Goal: Task Accomplishment & Management: Manage account settings

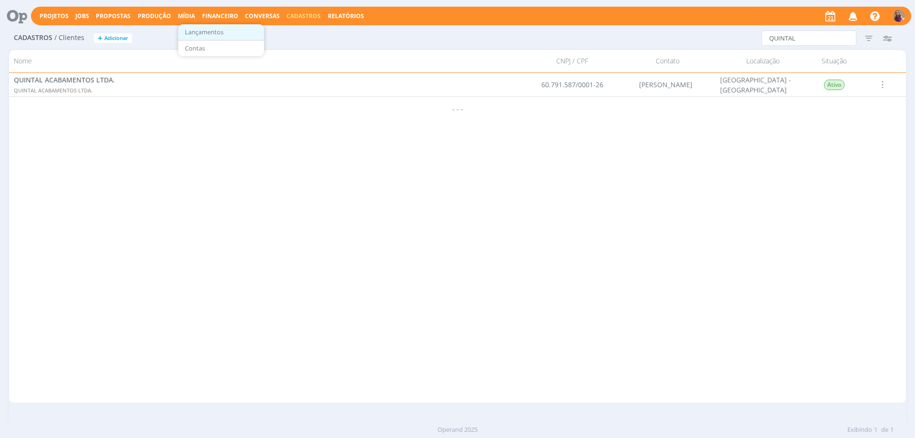
click at [217, 34] on link "Lançamentos" at bounding box center [221, 32] width 80 height 15
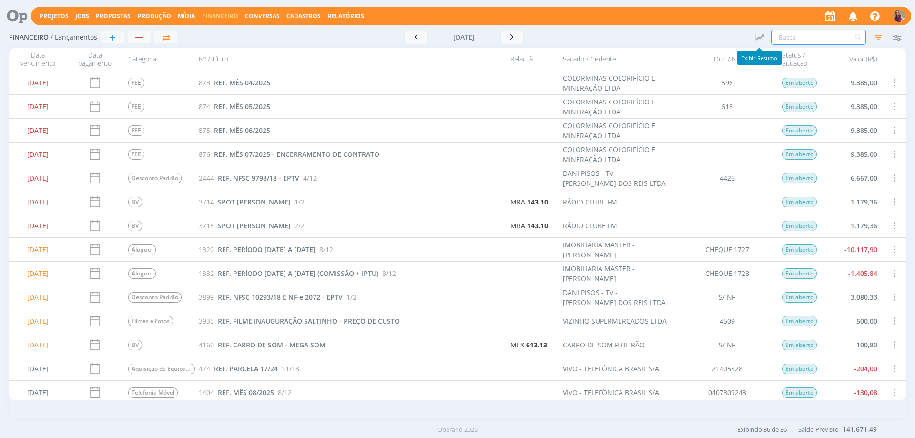
click at [797, 36] on input "text" at bounding box center [818, 37] width 95 height 15
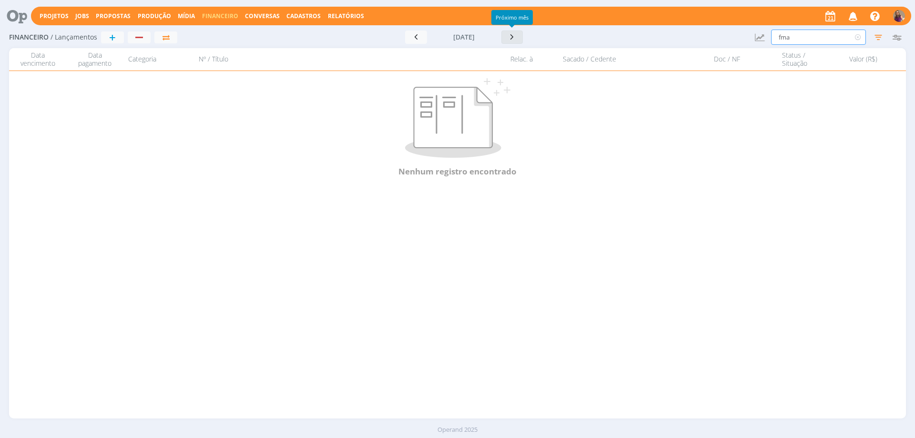
type input "fma"
click at [513, 40] on icon "button" at bounding box center [512, 36] width 10 height 9
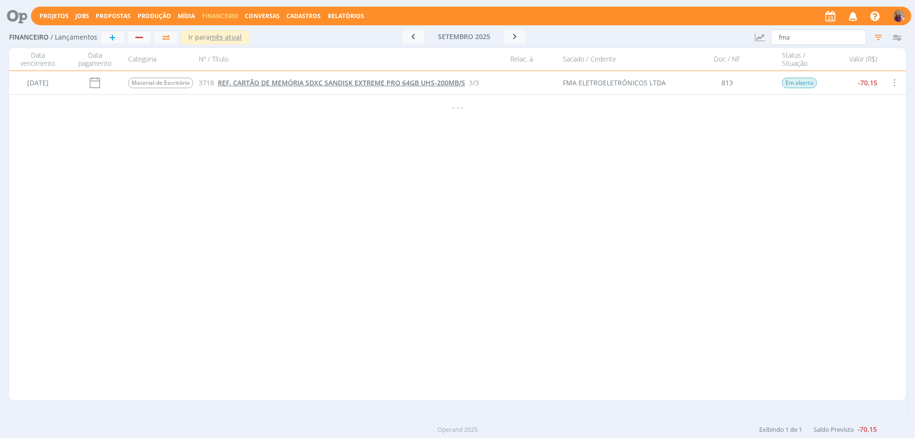
click at [289, 85] on span "REF. CARTÃO DE MEMÓRIA SDXC SANDISK EXTREME PRO 64GB UHS-200MB/S" at bounding box center [341, 82] width 247 height 9
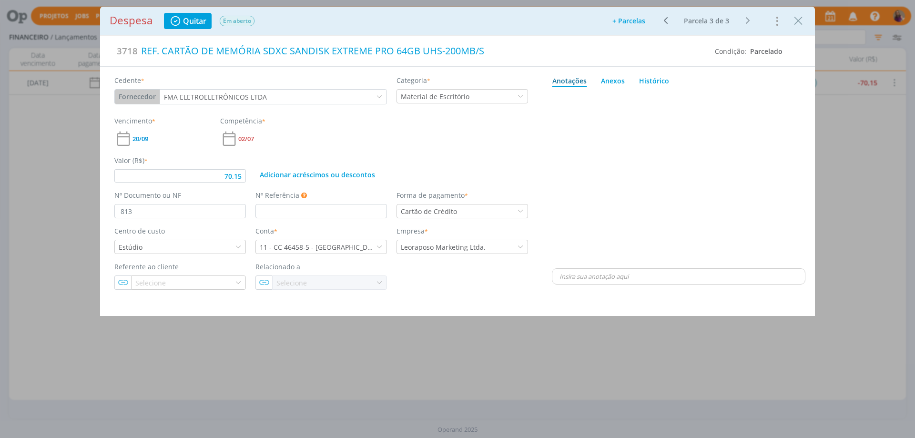
click at [667, 19] on icon "dialog" at bounding box center [665, 20] width 12 height 11
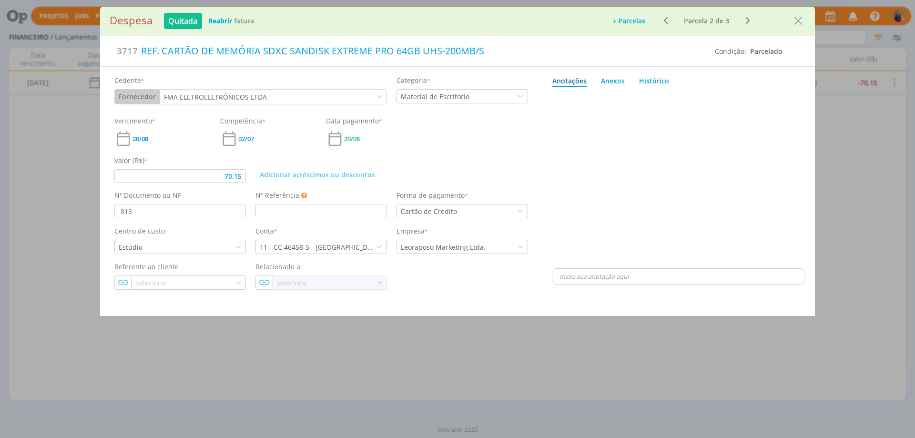
click at [667, 19] on icon "dialog" at bounding box center [665, 20] width 12 height 11
click at [618, 85] on div "Anexos 0" at bounding box center [613, 81] width 24 height 10
type input "70,15"
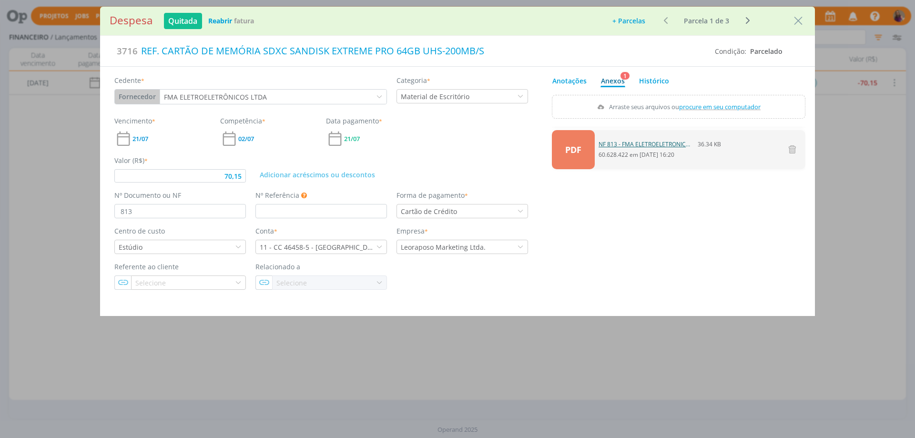
click at [615, 146] on link "NF 813 - FMA ELETROELETRONICOS.pdf" at bounding box center [645, 144] width 95 height 9
click at [119, 206] on input "813" at bounding box center [179, 211] width 131 height 14
type input "NF813"
type input "70,15"
type input "NF 813"
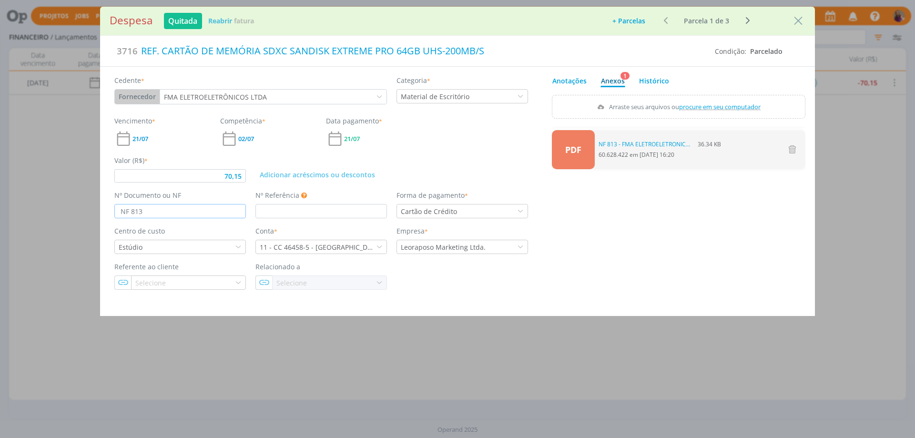
type input "70,15"
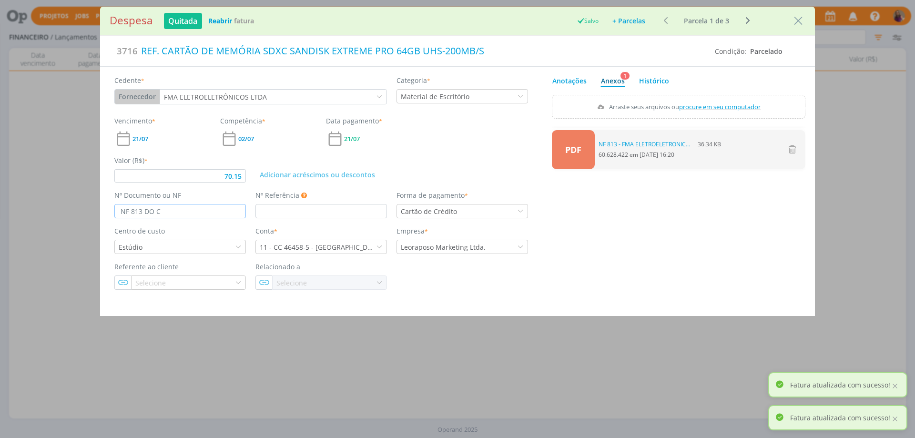
type input "NF 813 DO CN"
type input "70,15"
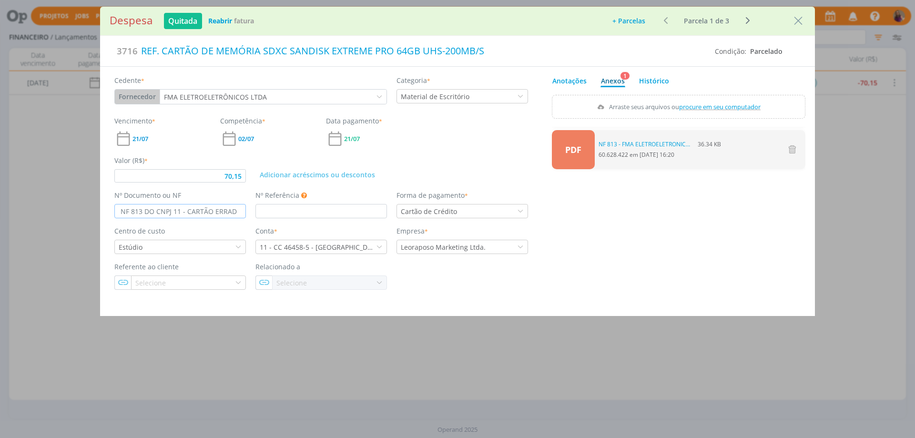
type input "NF 813 DO CNPJ 11 - CARTÃO ERRADO"
drag, startPoint x: 119, startPoint y: 208, endPoint x: 268, endPoint y: 208, distance: 149.6
click at [268, 208] on div "Nº Documento ou NF NF 813 DO CNPJ 11 - CARTÃO ERRADO Nº Referência Este campo p…" at bounding box center [321, 204] width 423 height 28
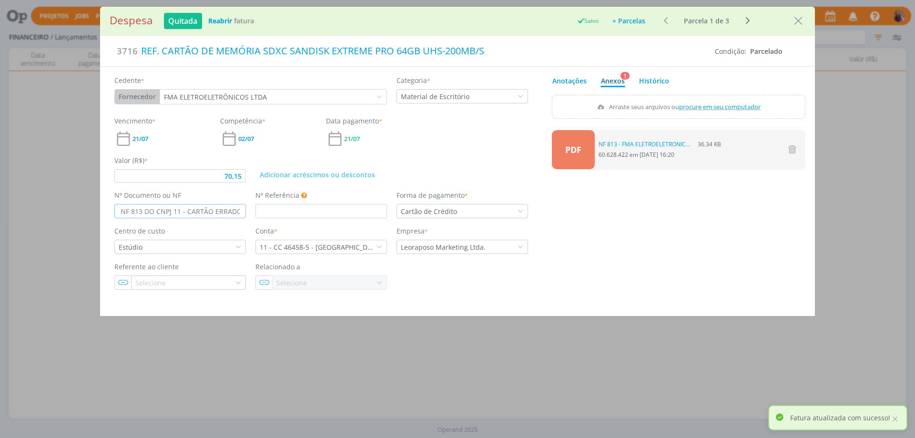
type input "70,15"
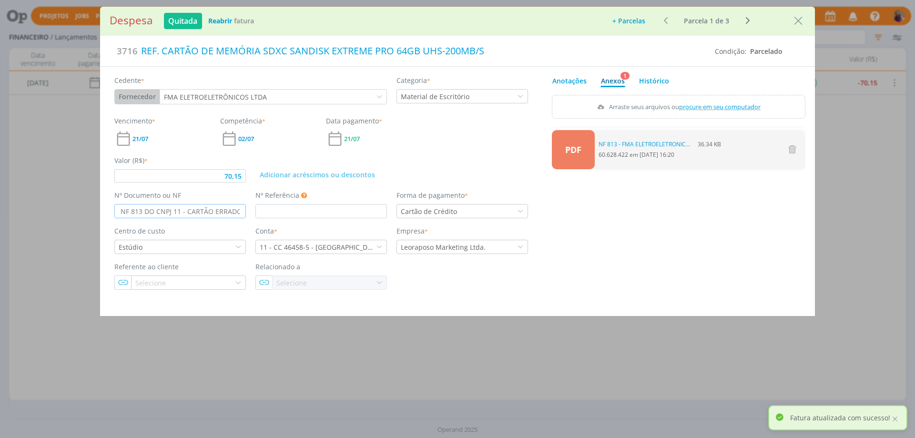
type input "NF 813 DO CNPJ 11 - CARTÃO ERRADO"
click at [746, 20] on icon "dialog" at bounding box center [747, 20] width 12 height 11
type input "70,15"
type input "813"
type input "70,15"
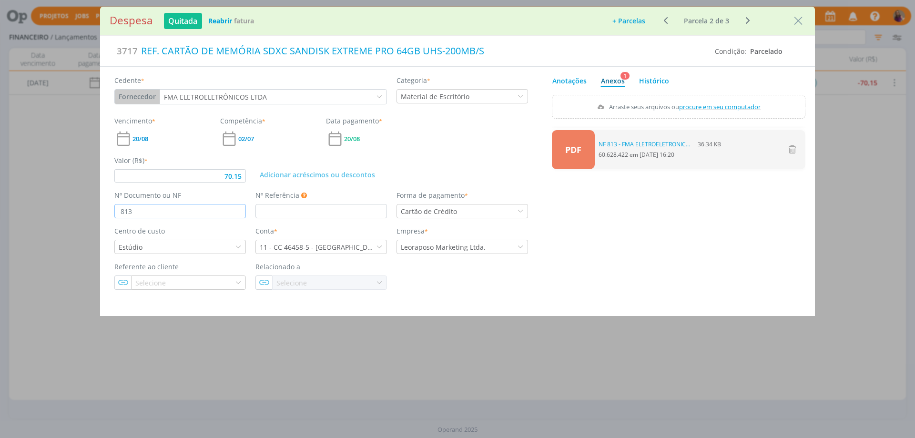
drag, startPoint x: 141, startPoint y: 212, endPoint x: 90, endPoint y: 194, distance: 54.1
click at [90, 194] on div "Despesa Quitada Reabrir Fatura Adicionar parcelas: As parcelas serão geradas co…" at bounding box center [457, 219] width 915 height 438
paste input "NF 813 DO CNPJ 11 - CARTÃO ERRADO"
type input "NF 813 DO CNPJ 11 - CARTÃO ERRADO"
type input "70,15"
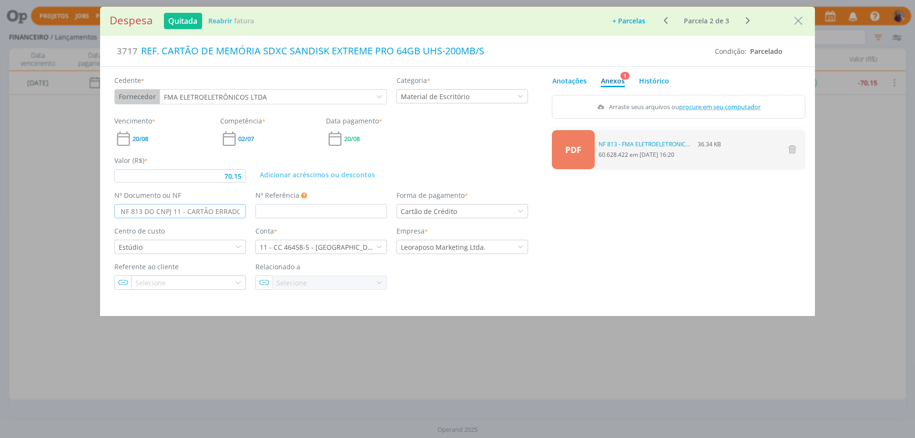
type input "NF 813 DO CNPJ 11 - CARTÃO ERRADO"
click at [747, 19] on icon "dialog" at bounding box center [747, 20] width 12 height 11
type input "70,15"
type input "813"
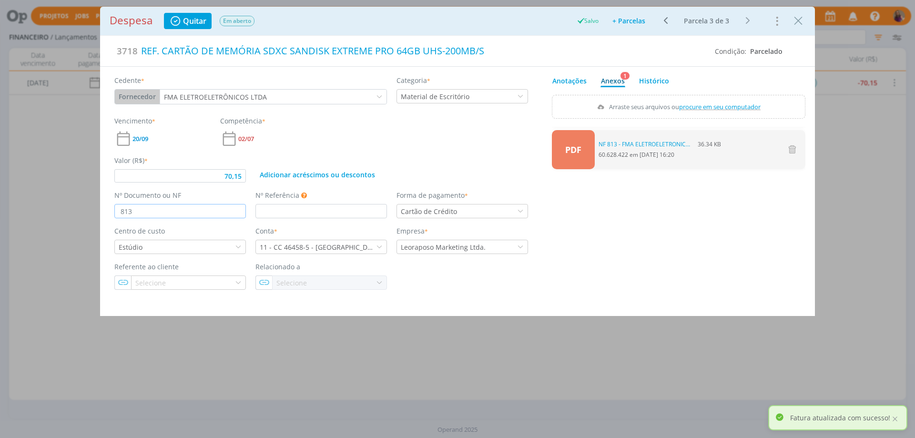
drag, startPoint x: 145, startPoint y: 209, endPoint x: 37, endPoint y: 186, distance: 110.5
click at [37, 186] on div "Despesa Quitar Em aberto Salvo Adicionar parcelas: As parcelas serão geradas co…" at bounding box center [457, 219] width 915 height 438
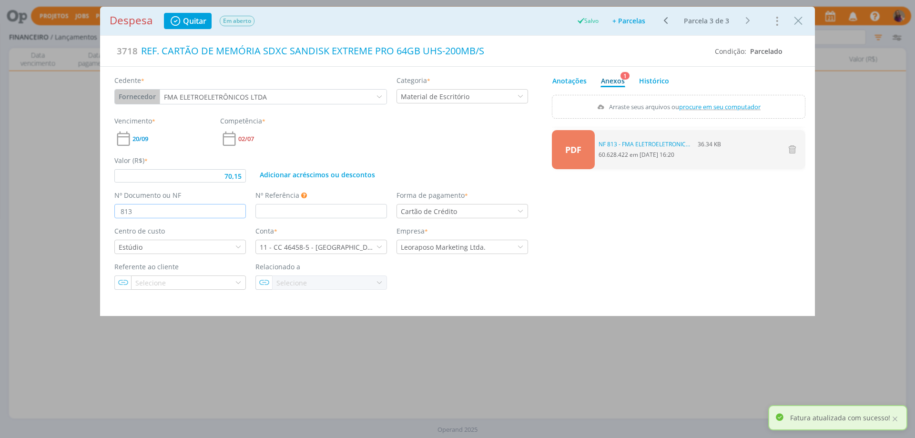
type input "70,15"
paste input "NF 813 DO CNPJ 11 - CARTÃO ERRADO"
type input "NF 813 DO CNPJ 11 - CARTÃO ERRADO"
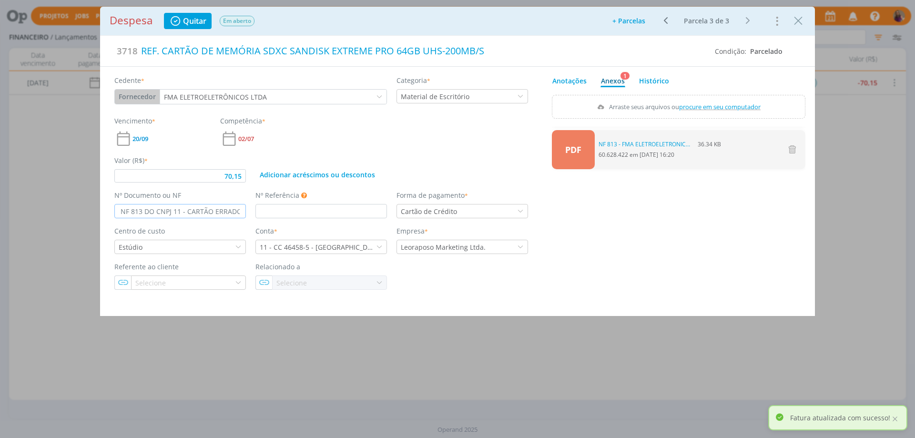
type input "70,15"
type input "NF 813 DO CNPJ 11 - CARTÃO ERRADO"
click at [667, 260] on div "PDF 0 NF 813 - FMA ELETROELETRONICOS.pdf 36.34 KB 60.628.422 em [DATE] 16:20" at bounding box center [678, 209] width 253 height 167
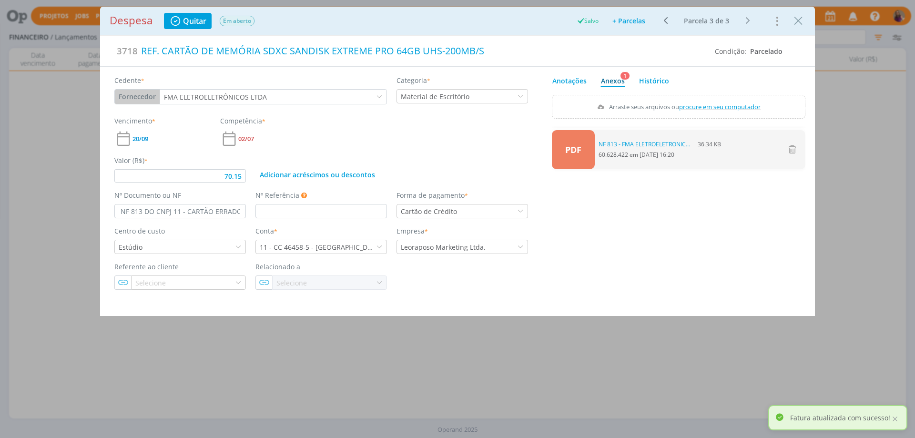
type input "70,15"
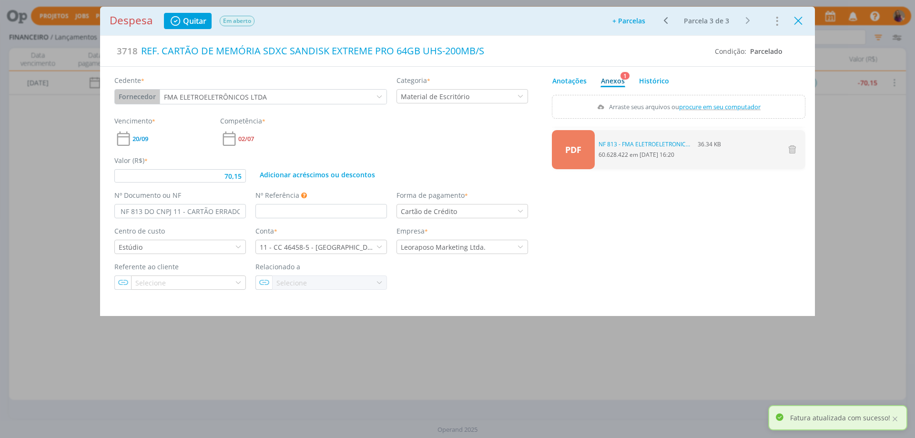
click at [796, 15] on icon "Close" at bounding box center [798, 21] width 14 height 14
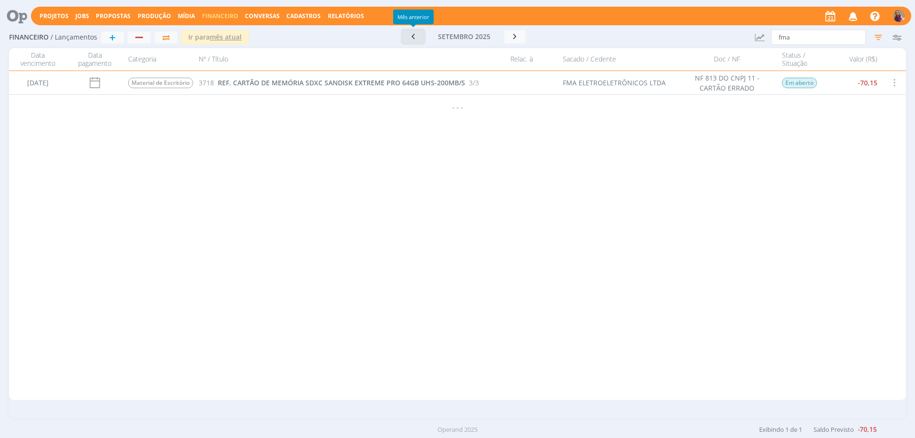
click at [414, 36] on icon "button" at bounding box center [413, 36] width 10 height 9
drag, startPoint x: 808, startPoint y: 32, endPoint x: 724, endPoint y: 33, distance: 84.8
click at [724, 33] on div "Financeiro / Lançamentos + Ir para mês atual [DATE] < 2025 > Janeiro Fevereiro …" at bounding box center [457, 38] width 896 height 22
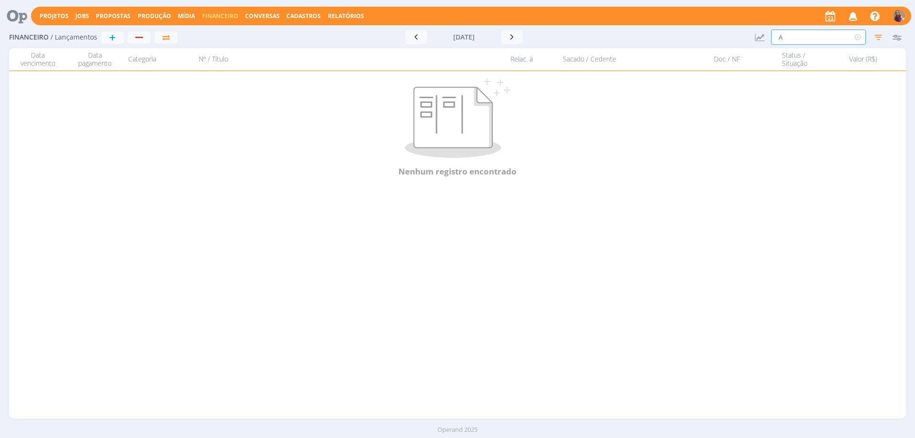
type input "AI"
type input "AIR"
type input "AIRB"
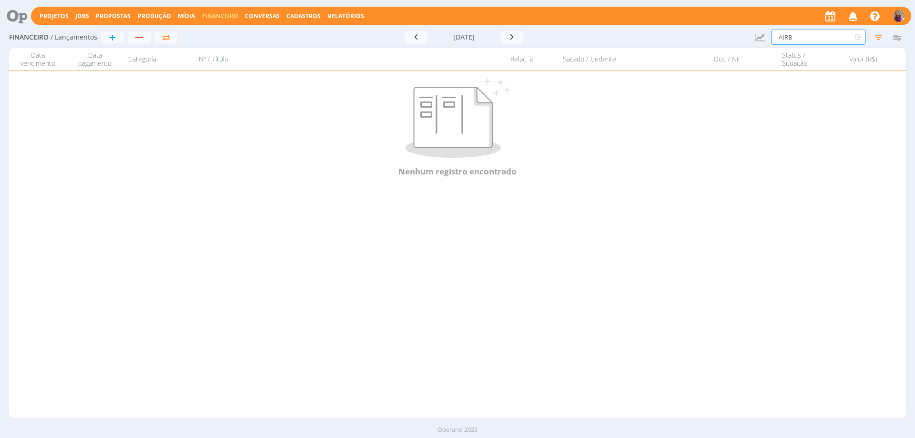
type input "AIRB"
click at [875, 36] on icon "button" at bounding box center [877, 37] width 17 height 17
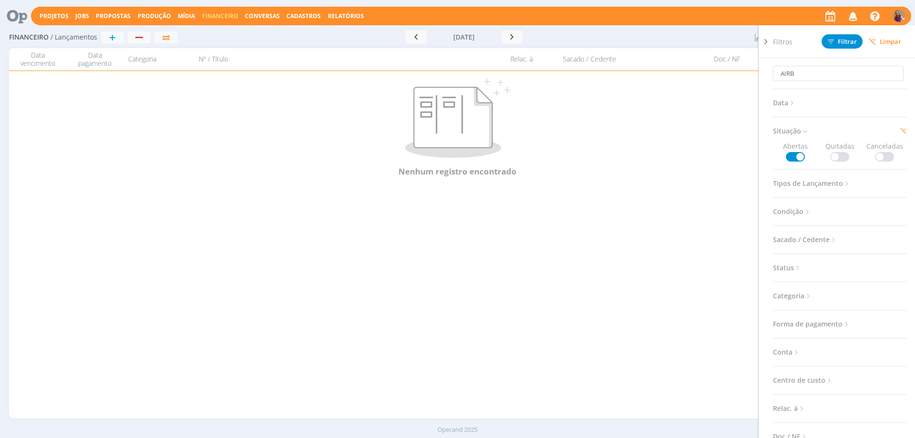
click at [845, 158] on span at bounding box center [839, 157] width 19 height 10
click at [806, 128] on icon at bounding box center [805, 131] width 8 height 8
click at [835, 121] on div "AIRB Data Mês atual Considerar 2 selecionados Somente Atrasados Situação Aberta…" at bounding box center [840, 292] width 134 height 469
click at [799, 157] on span at bounding box center [794, 157] width 19 height 10
click at [838, 45] on span "Filtrar" at bounding box center [841, 42] width 29 height 6
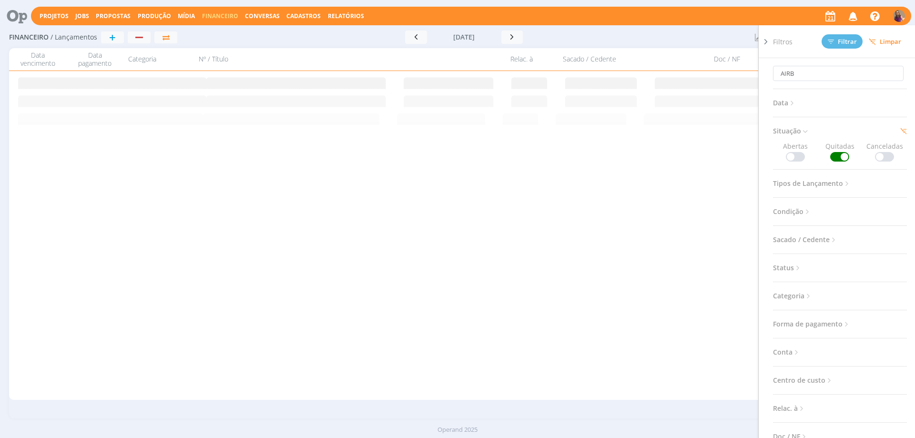
click at [765, 40] on icon at bounding box center [766, 42] width 10 height 10
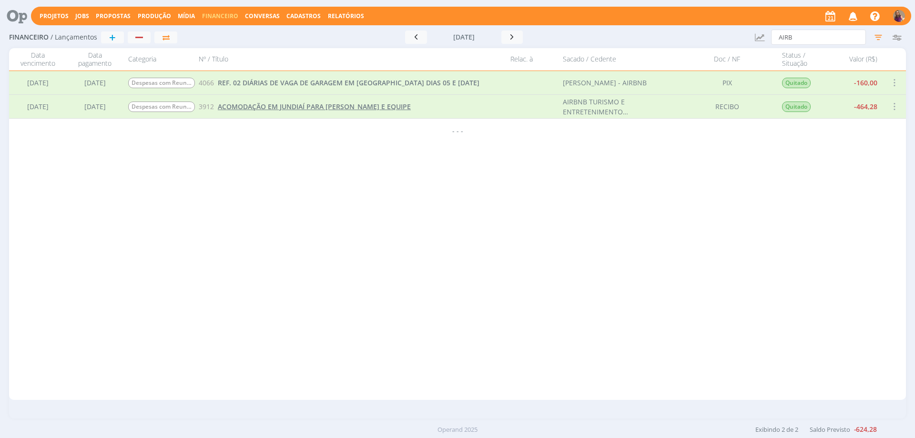
click at [282, 107] on span "ACOMODAÇÃO EM JUNDIAÍ PARA [PERSON_NAME] E EQUIPE" at bounding box center [314, 106] width 193 height 9
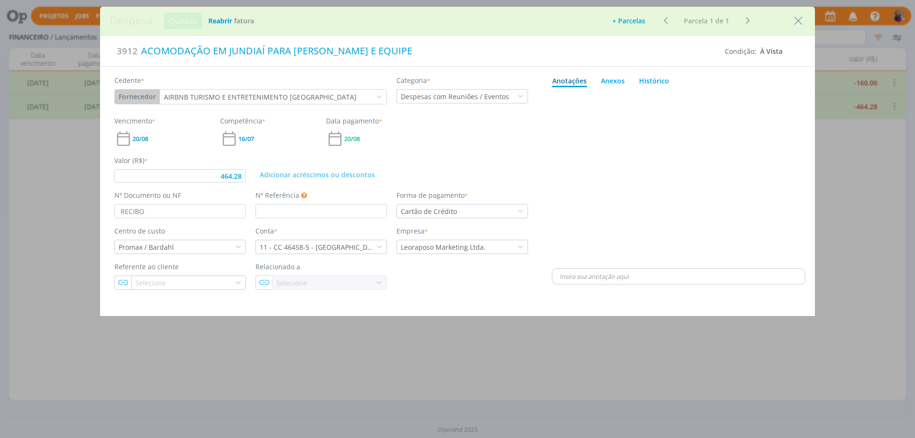
type input "464,28"
click at [141, 50] on div "ACOMODAÇÃO EM JUNDIAÍ PARA [PERSON_NAME] E EQUIPE" at bounding box center [428, 50] width 580 height 21
click at [724, 136] on div "dialog" at bounding box center [678, 178] width 253 height 175
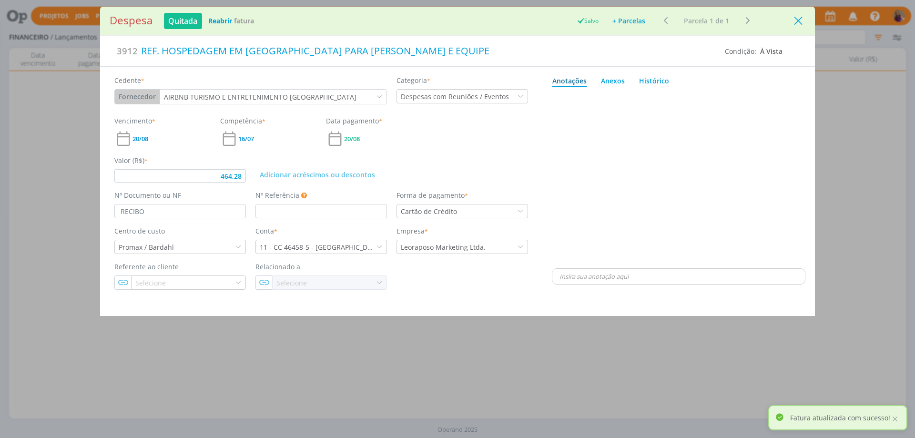
type input "464,28"
click at [801, 21] on icon "Close" at bounding box center [798, 21] width 14 height 14
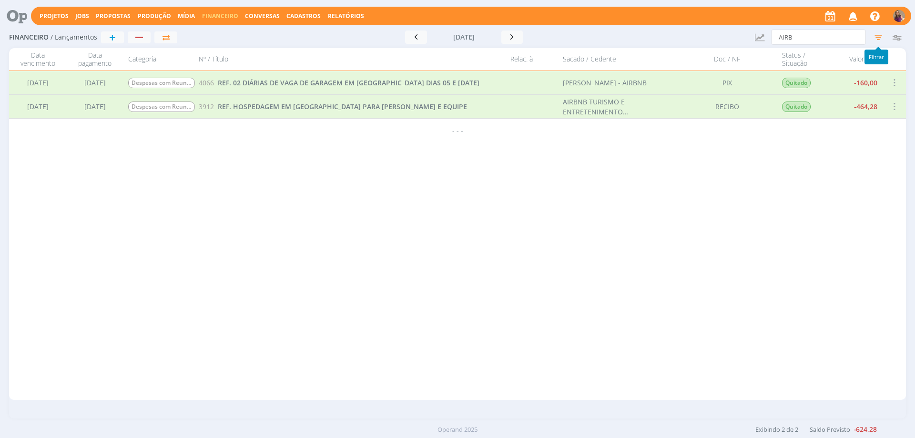
click at [880, 37] on icon "button" at bounding box center [877, 37] width 17 height 17
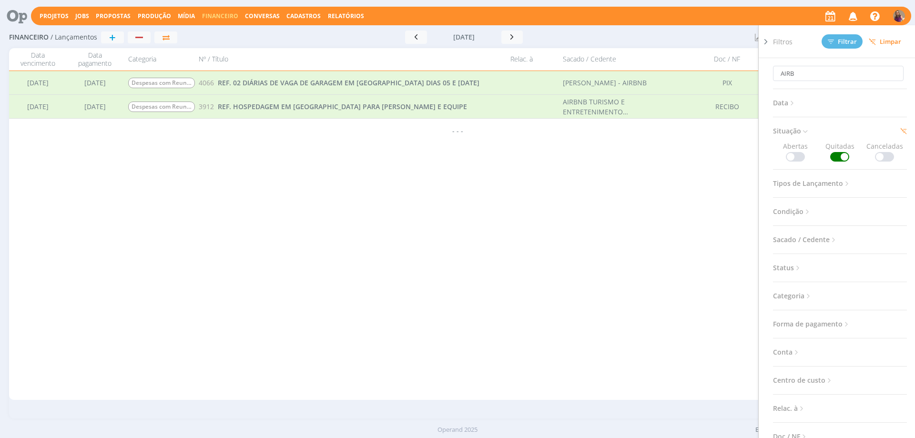
click at [795, 155] on span at bounding box center [794, 157] width 19 height 10
click at [805, 131] on icon at bounding box center [805, 131] width 8 height 8
click at [843, 153] on span at bounding box center [839, 157] width 19 height 10
click at [844, 41] on span "Filtrar" at bounding box center [841, 42] width 29 height 6
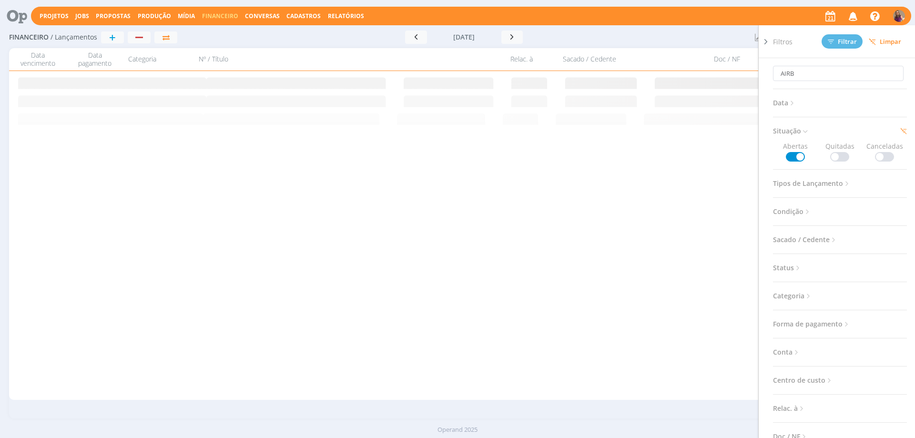
click at [764, 44] on icon at bounding box center [766, 42] width 10 height 10
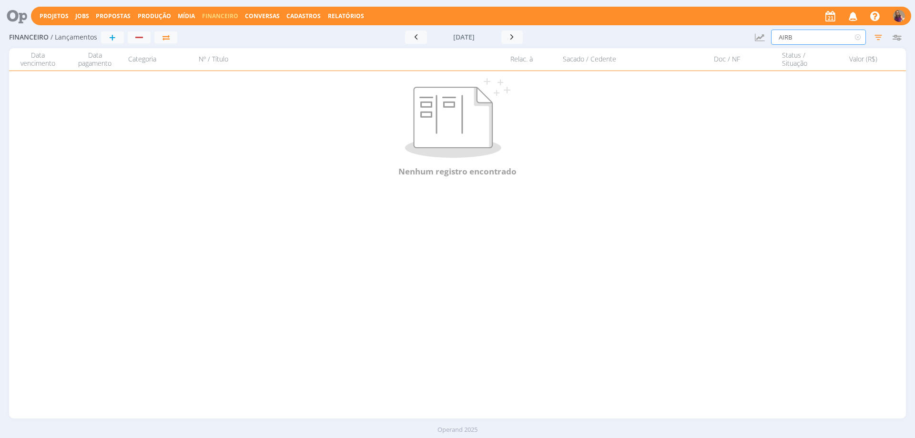
drag, startPoint x: 803, startPoint y: 37, endPoint x: 741, endPoint y: 35, distance: 61.5
click at [742, 34] on div "Financeiro / Lançamentos + Ir para mês atual [DATE] < 2025 > Janeiro Fevereiro …" at bounding box center [457, 38] width 896 height 22
